Goal: Find specific page/section: Find specific page/section

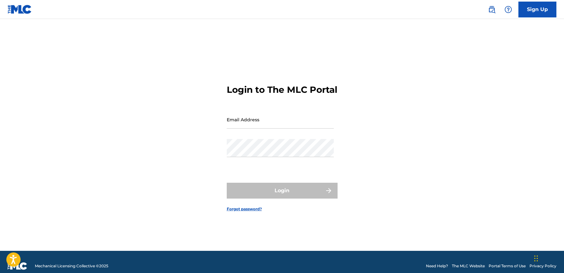
click at [240, 127] on input "Email Address" at bounding box center [280, 119] width 107 height 18
type input "[EMAIL_ADDRESS][DOMAIN_NAME]"
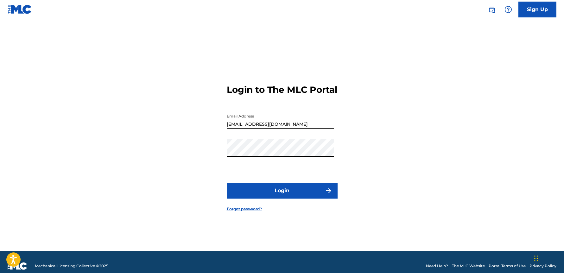
click at [284, 196] on button "Login" at bounding box center [282, 191] width 111 height 16
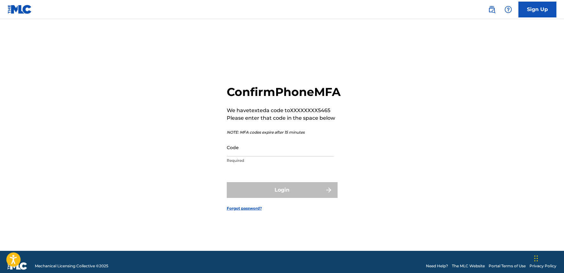
click at [274, 156] on input "Code" at bounding box center [280, 147] width 107 height 18
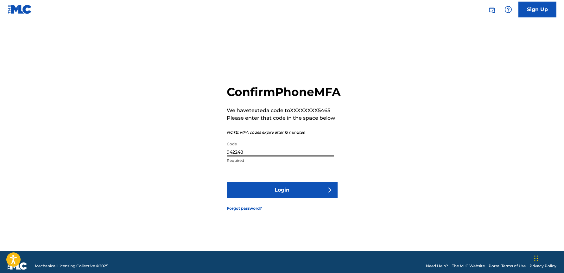
type input "942248"
click at [305, 198] on button "Login" at bounding box center [282, 190] width 111 height 16
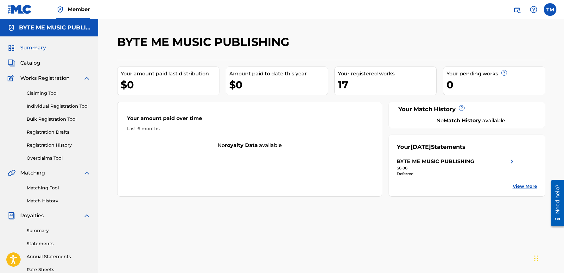
click at [64, 133] on link "Registration Drafts" at bounding box center [59, 132] width 64 height 7
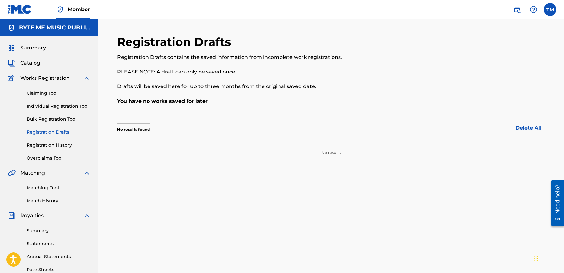
click at [35, 64] on span "Catalog" at bounding box center [30, 63] width 20 height 8
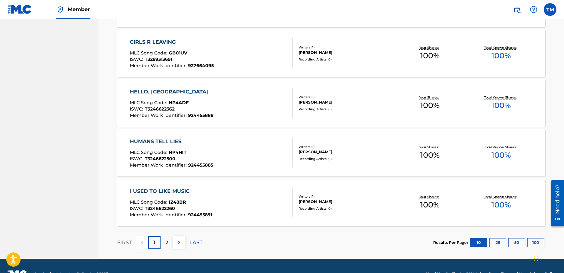
scroll to position [452, 0]
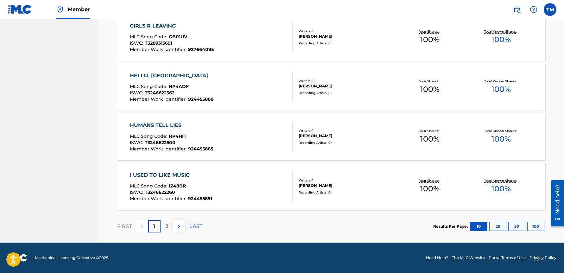
click at [500, 227] on button "25" at bounding box center [497, 226] width 17 height 9
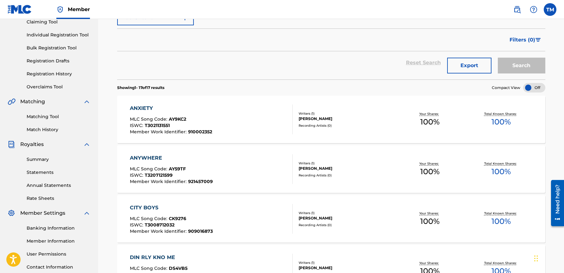
scroll to position [70, 0]
